Goal: Check status: Check status

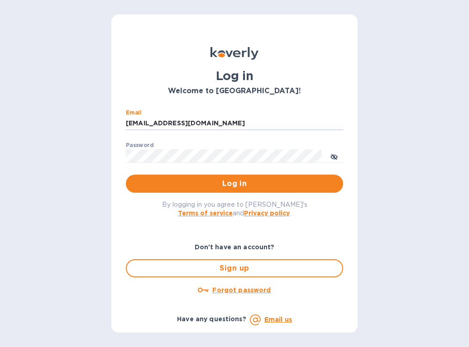
drag, startPoint x: 195, startPoint y: 121, endPoint x: 100, endPoint y: 122, distance: 95.9
click at [100, 122] on div "Log in Welcome to Koverly! Email ssinger@intlfreight.net ​ Password ​ Log in By…" at bounding box center [234, 173] width 469 height 347
type input "SSINGER@Zet"
drag, startPoint x: 170, startPoint y: 125, endPoint x: 77, endPoint y: 122, distance: 92.3
click at [77, 119] on div "Log in Welcome to Koverly! Email SSINGER@Zet ​ Password ​ Log in By logging in …" at bounding box center [234, 173] width 469 height 347
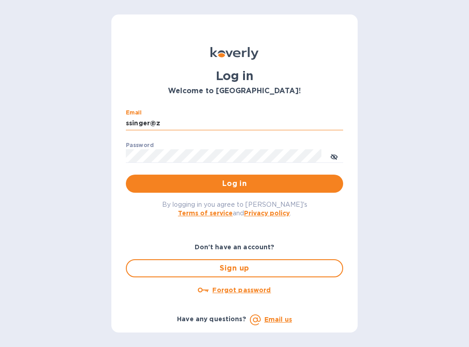
type input "ssinger@zarachlogistics.com"
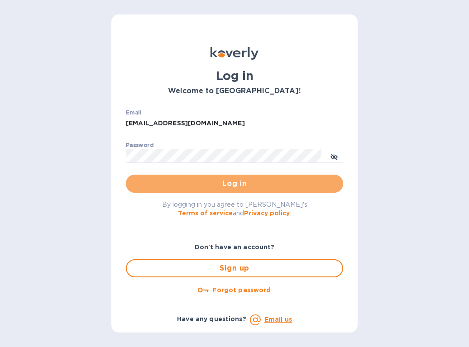
click at [214, 180] on span "Log in" at bounding box center [234, 183] width 203 height 11
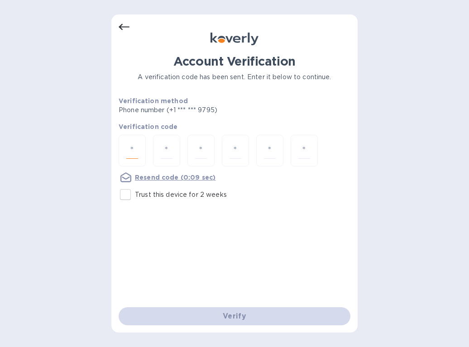
click at [128, 152] on input "number" at bounding box center [132, 150] width 12 height 17
type input "7"
type input "3"
type input "5"
type input "3"
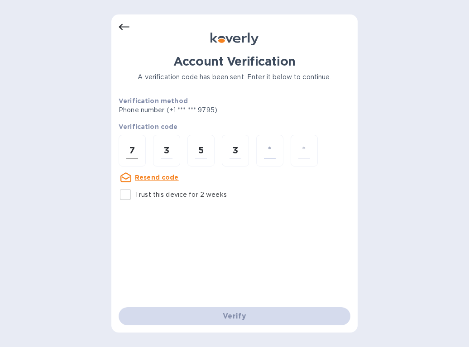
type input "2"
type input "8"
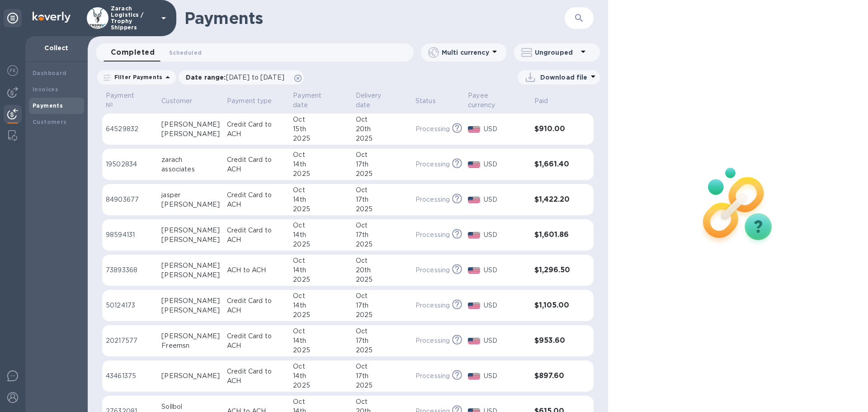
click at [121, 160] on p "19502834" at bounding box center [130, 164] width 48 height 9
